Goal: Transaction & Acquisition: Download file/media

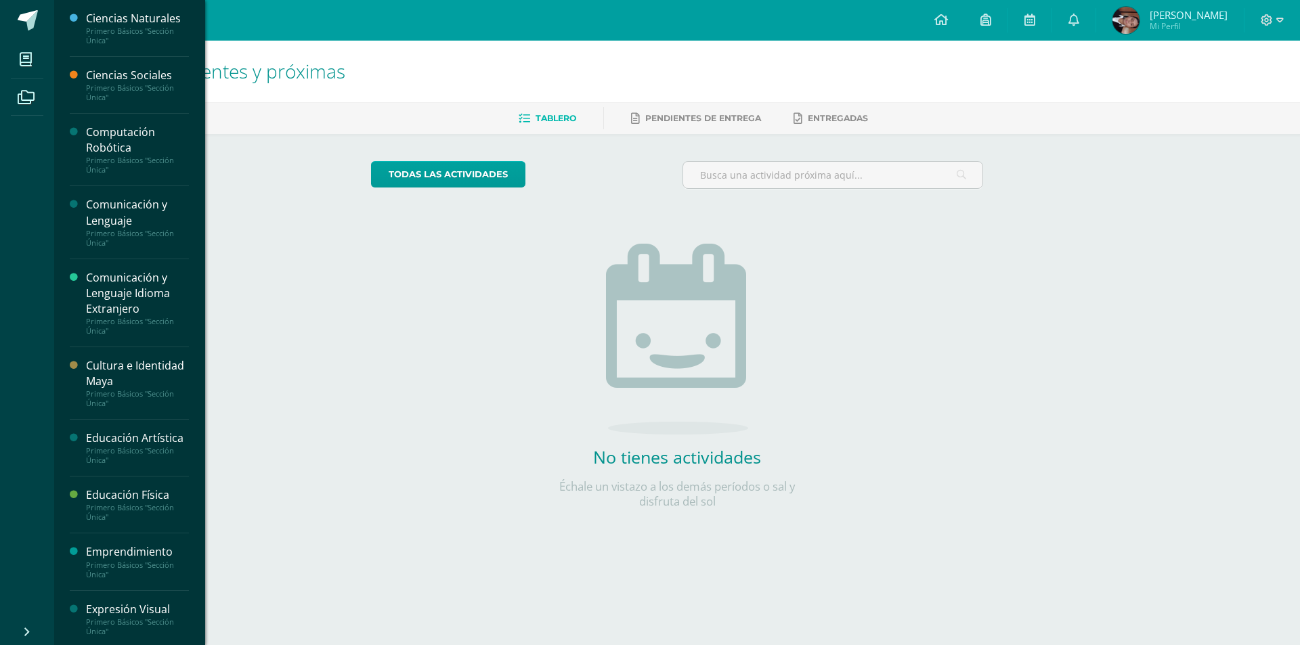
click at [131, 131] on div "Computación Robótica" at bounding box center [137, 140] width 103 height 31
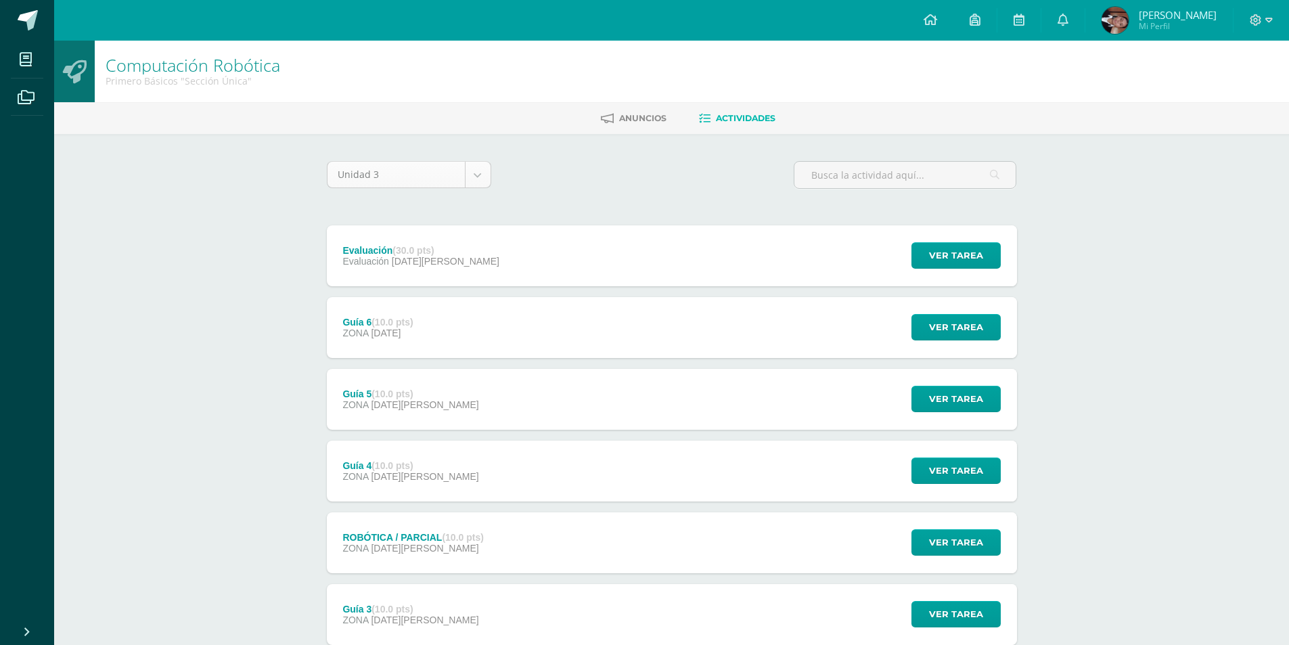
click at [469, 174] on body "Mis cursos Archivos Cerrar panel Ciencias Naturales Primero Básicos "Sección Ún…" at bounding box center [644, 439] width 1289 height 879
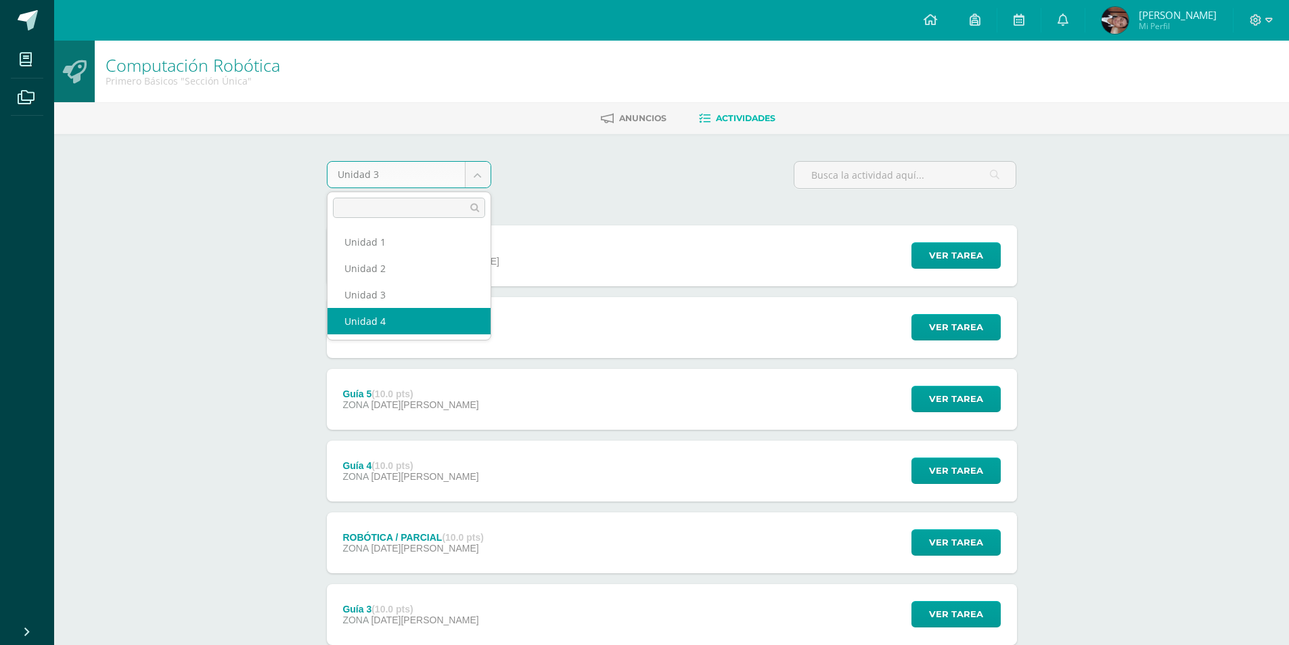
select select "Unidad 4"
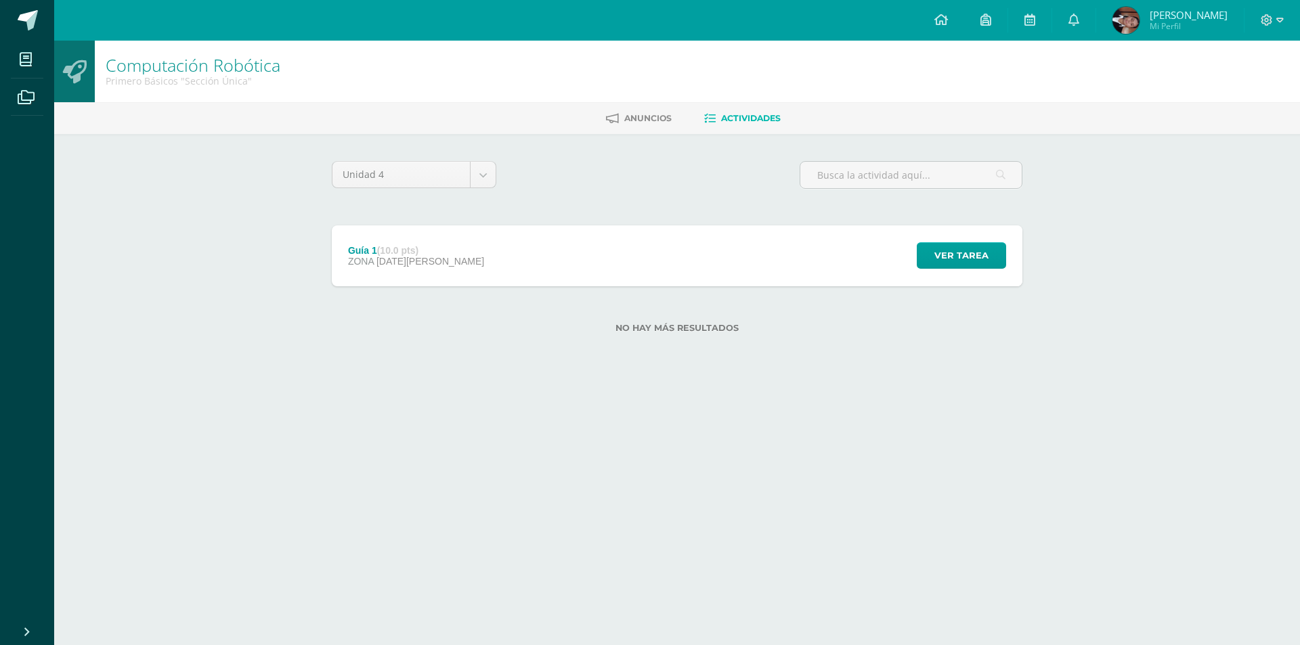
click at [453, 252] on div "Guía 1 (10.0 pts) ZONA [DATE][PERSON_NAME] Ver tarea Guía 1 Computación Robótic…" at bounding box center [677, 255] width 690 height 61
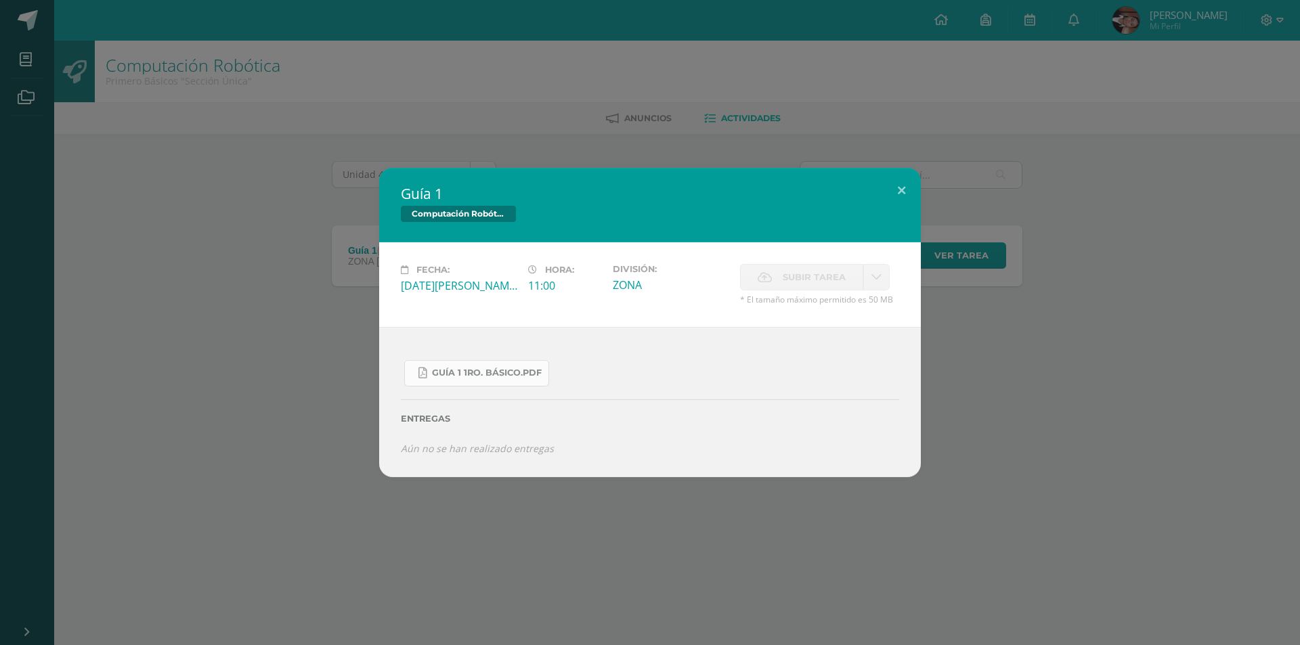
click at [481, 368] on span "Guía 1 1ro. Básico.pdf" at bounding box center [487, 373] width 110 height 11
